Goal: Navigation & Orientation: Find specific page/section

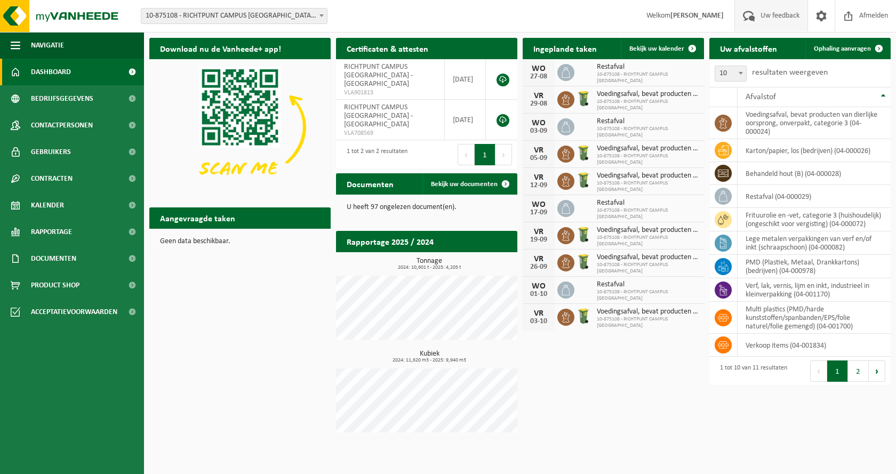
click at [765, 14] on span "Uw feedback" at bounding box center [780, 15] width 44 height 31
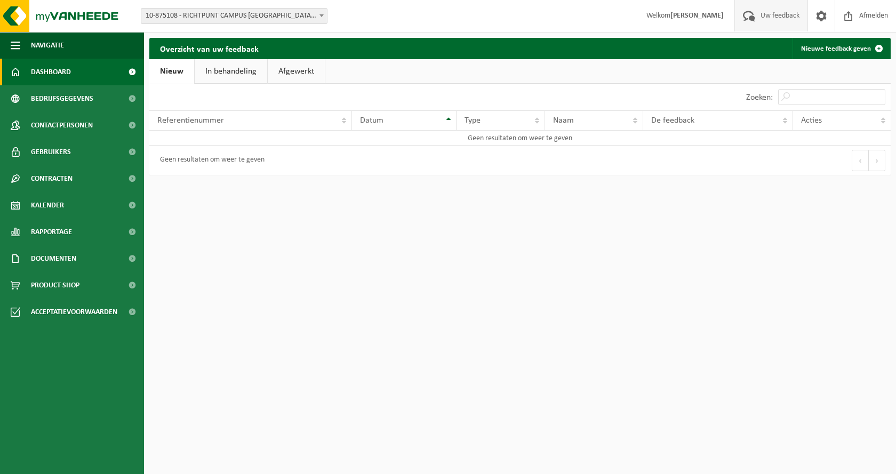
click at [55, 67] on span "Dashboard" at bounding box center [51, 72] width 40 height 27
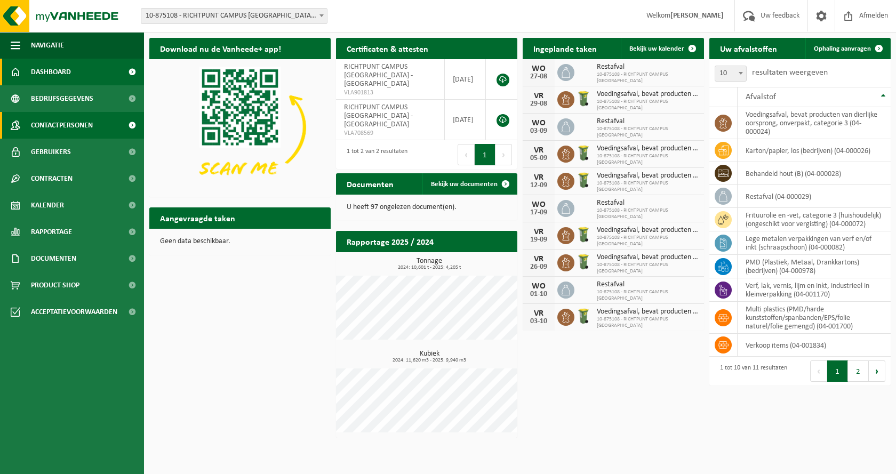
click at [75, 123] on span "Contactpersonen" at bounding box center [62, 125] width 62 height 27
